Goal: Task Accomplishment & Management: Manage account settings

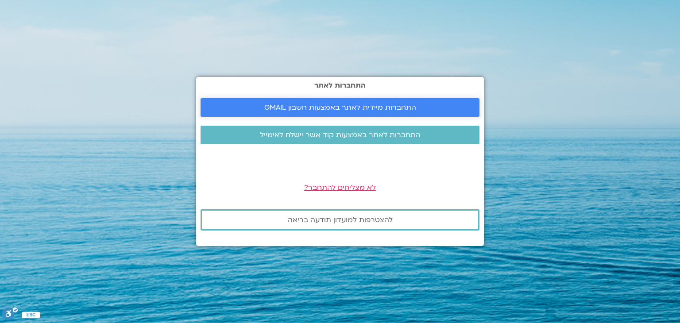
click at [407, 102] on link "התחברות מיידית לאתר באמצעות חשבון GMAIL" at bounding box center [339, 107] width 279 height 19
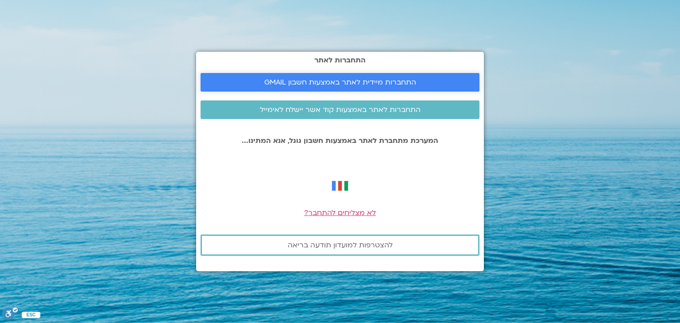
click at [339, 85] on span "התחברות מיידית לאתר באמצעות חשבון GMAIL" at bounding box center [340, 82] width 152 height 8
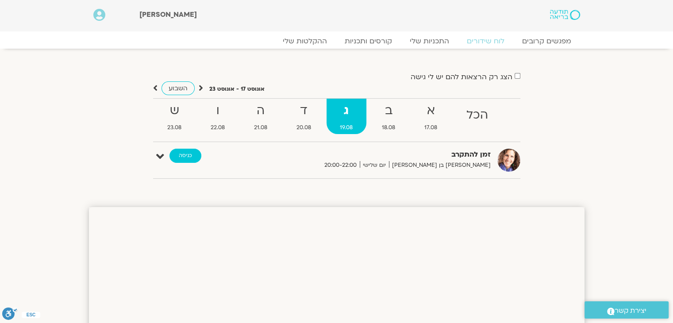
click at [194, 162] on link "כניסה" at bounding box center [185, 156] width 32 height 14
click at [183, 157] on link "כניסה" at bounding box center [185, 156] width 32 height 14
